Goal: Task Accomplishment & Management: Use online tool/utility

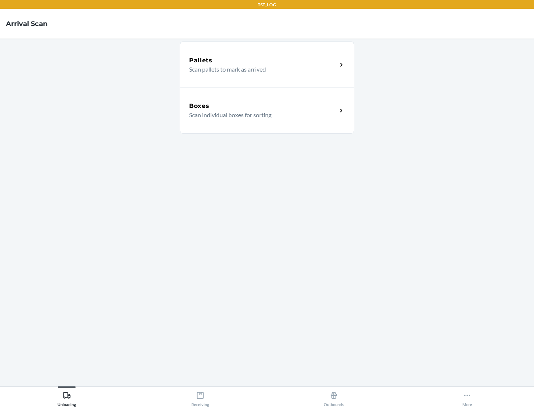
click at [263, 106] on div "Boxes" at bounding box center [263, 106] width 148 height 9
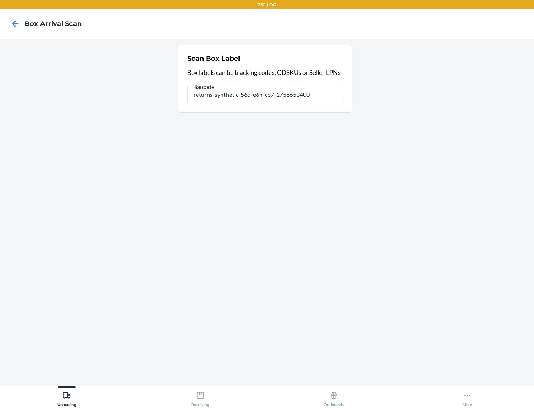
type input "returns-synthetic-56d-e6n-cb7-1758653400"
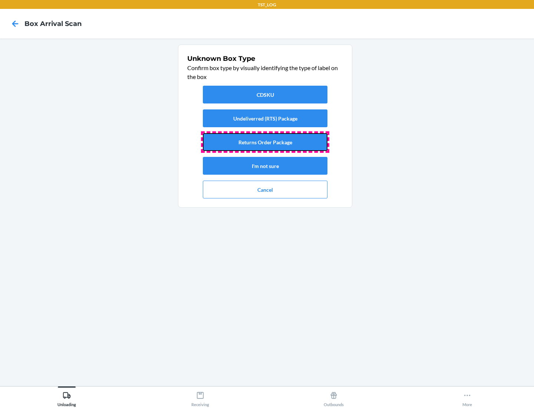
click at [265, 142] on button "Returns Order Package" at bounding box center [265, 142] width 125 height 18
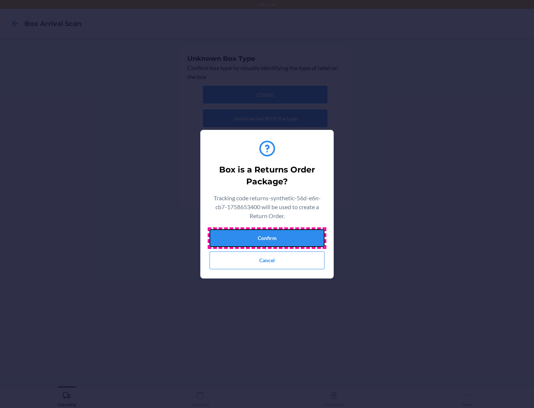
click at [267, 238] on button "Confirm" at bounding box center [266, 238] width 115 height 18
